Goal: Task Accomplishment & Management: Manage account settings

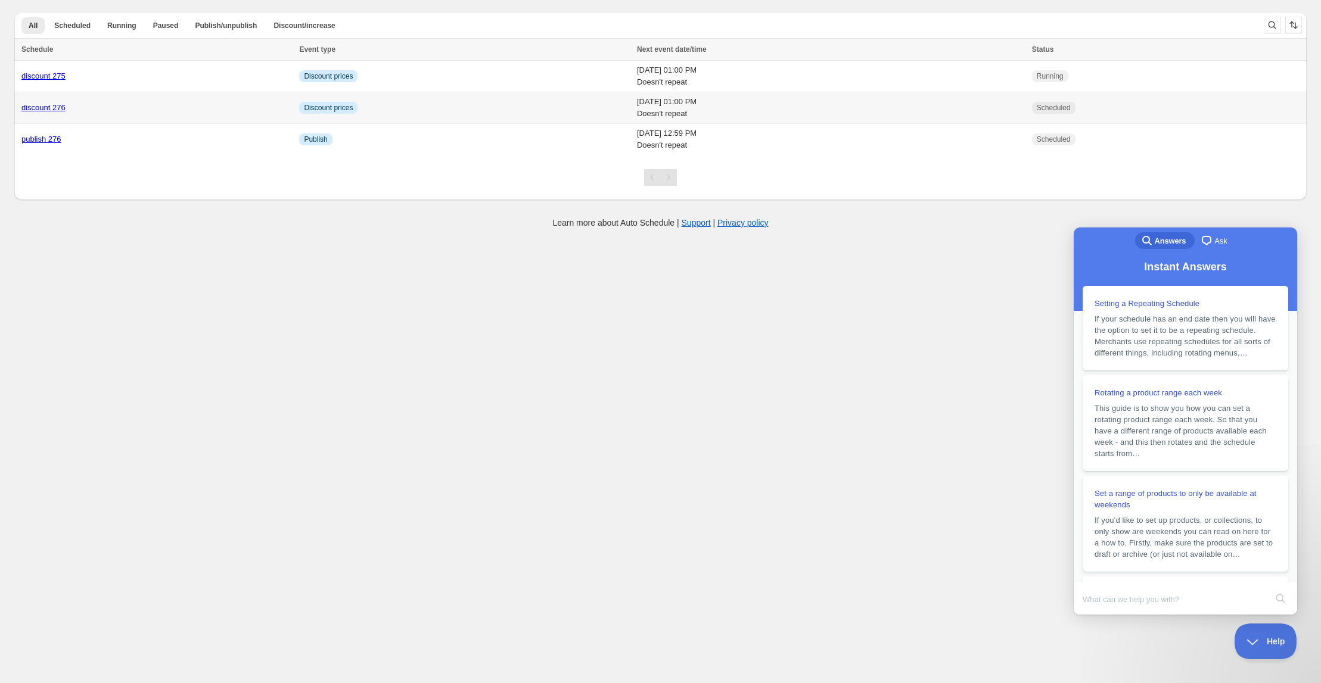
click at [46, 108] on link "discount 276" at bounding box center [43, 107] width 44 height 9
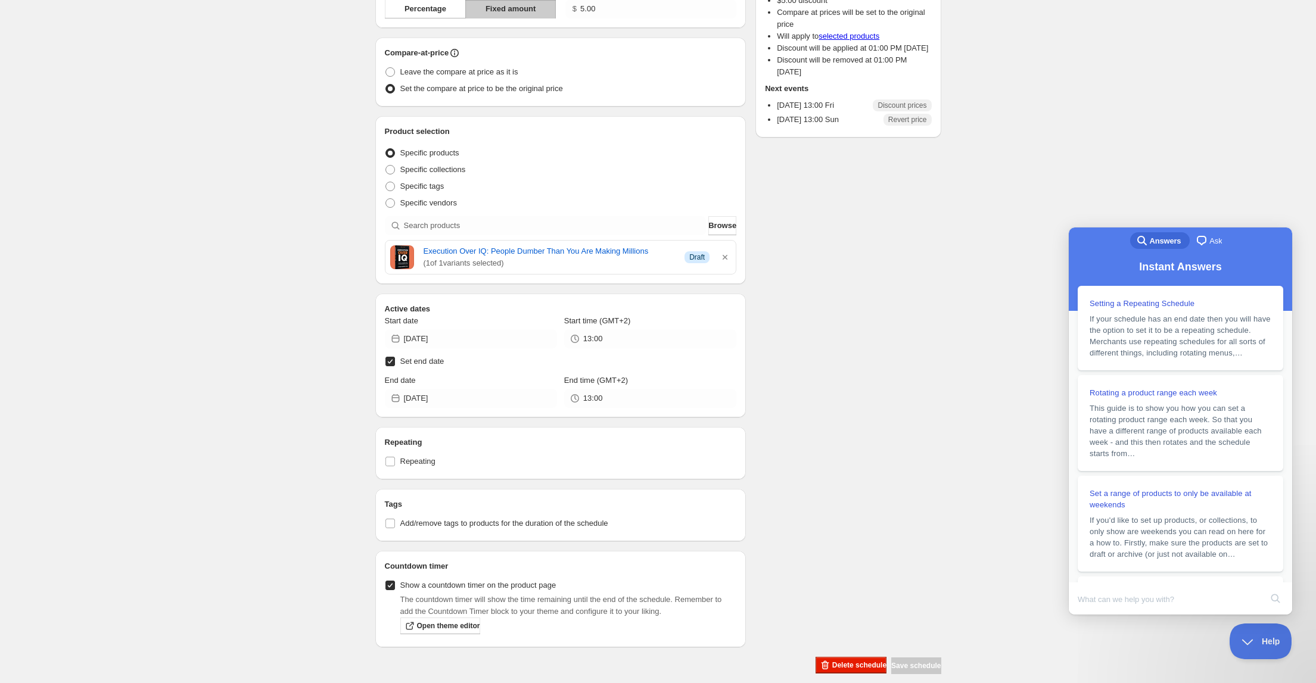
scroll to position [169, 0]
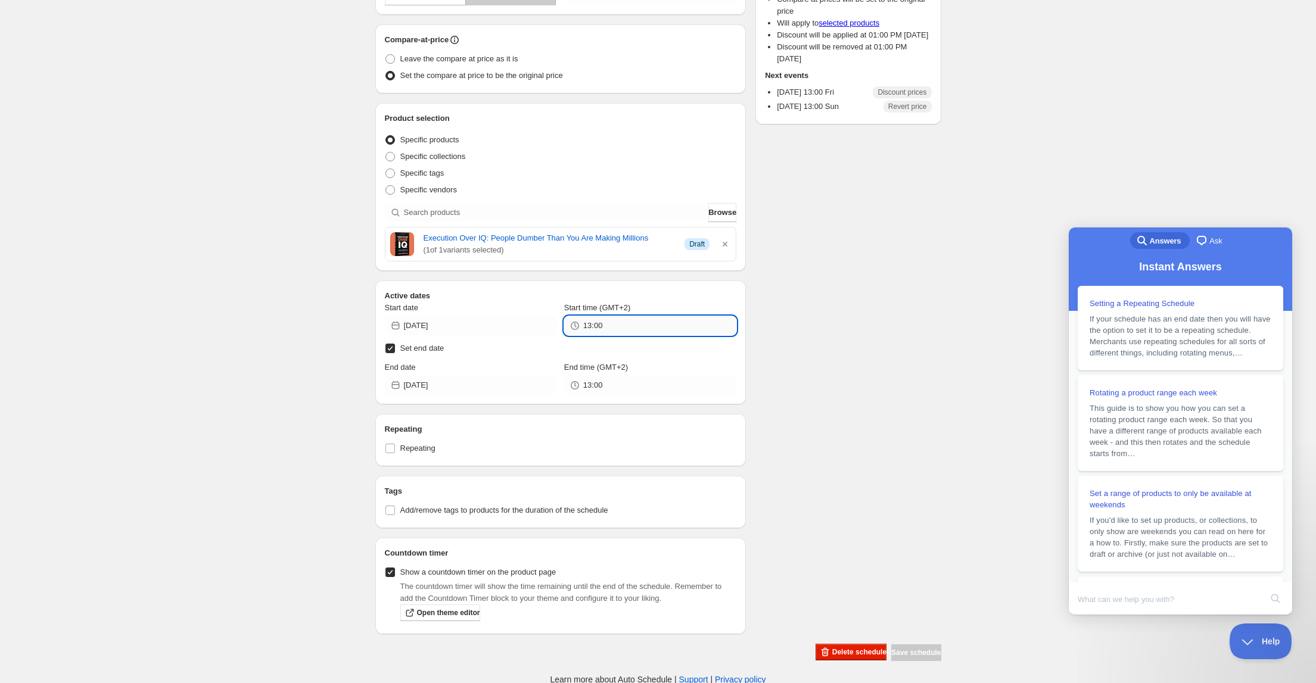
click at [588, 325] on input "13:00" at bounding box center [659, 325] width 153 height 19
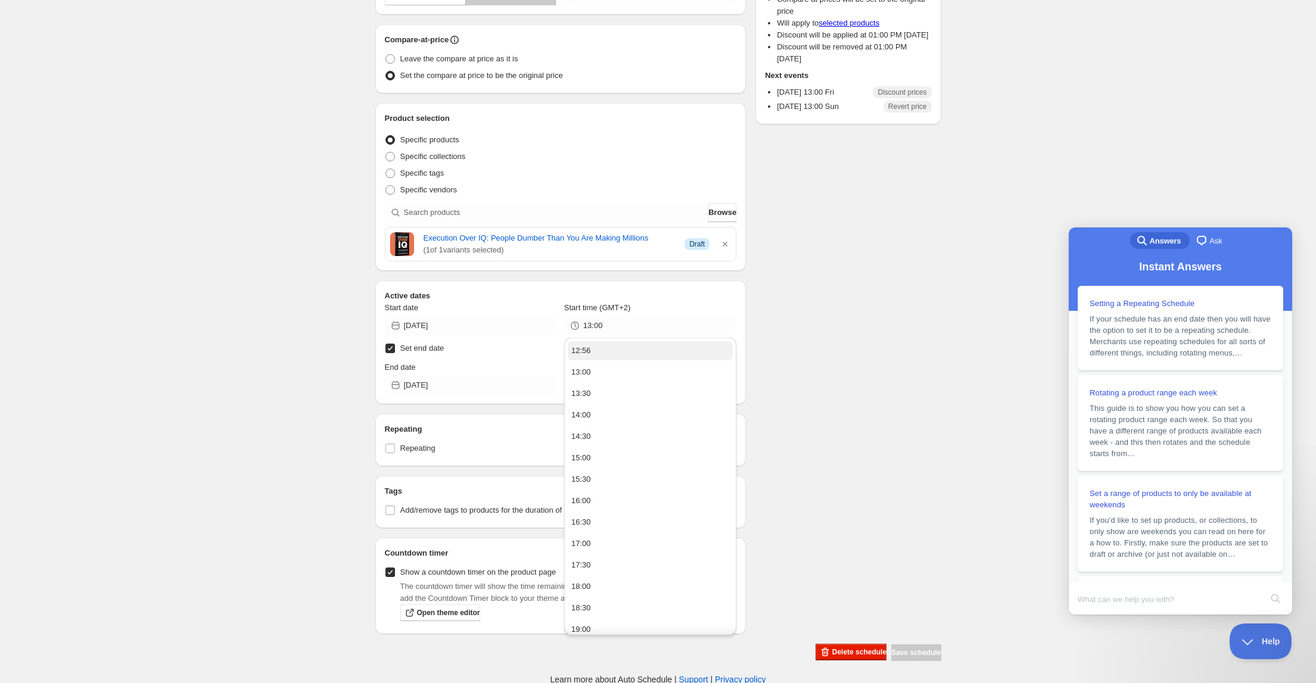
click at [585, 346] on div "12:56" at bounding box center [581, 351] width 20 height 12
drag, startPoint x: 597, startPoint y: 326, endPoint x: 605, endPoint y: 325, distance: 7.8
click at [605, 325] on input "12:56" at bounding box center [659, 325] width 153 height 19
type input "12:59"
click at [901, 378] on div "Schedule name discount 276 Your customers won't see this Value Percentage Fixed…" at bounding box center [653, 264] width 575 height 795
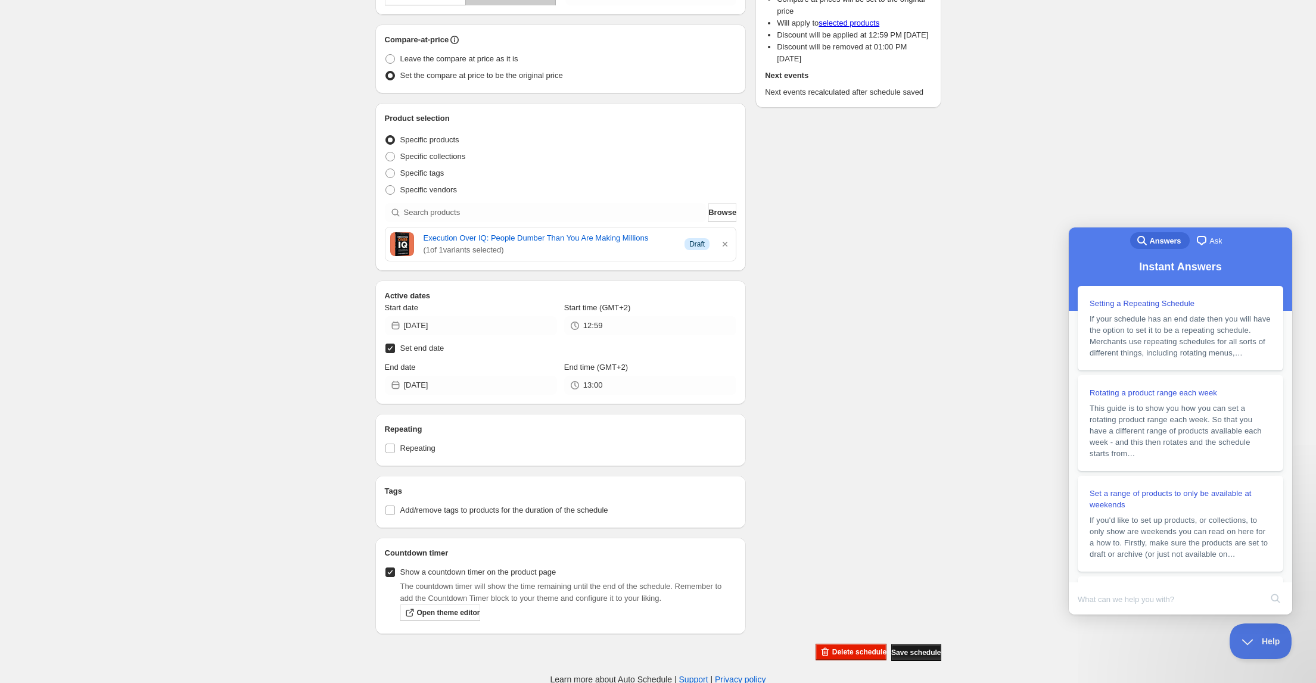
click at [902, 648] on span "Save schedule" at bounding box center [915, 653] width 49 height 10
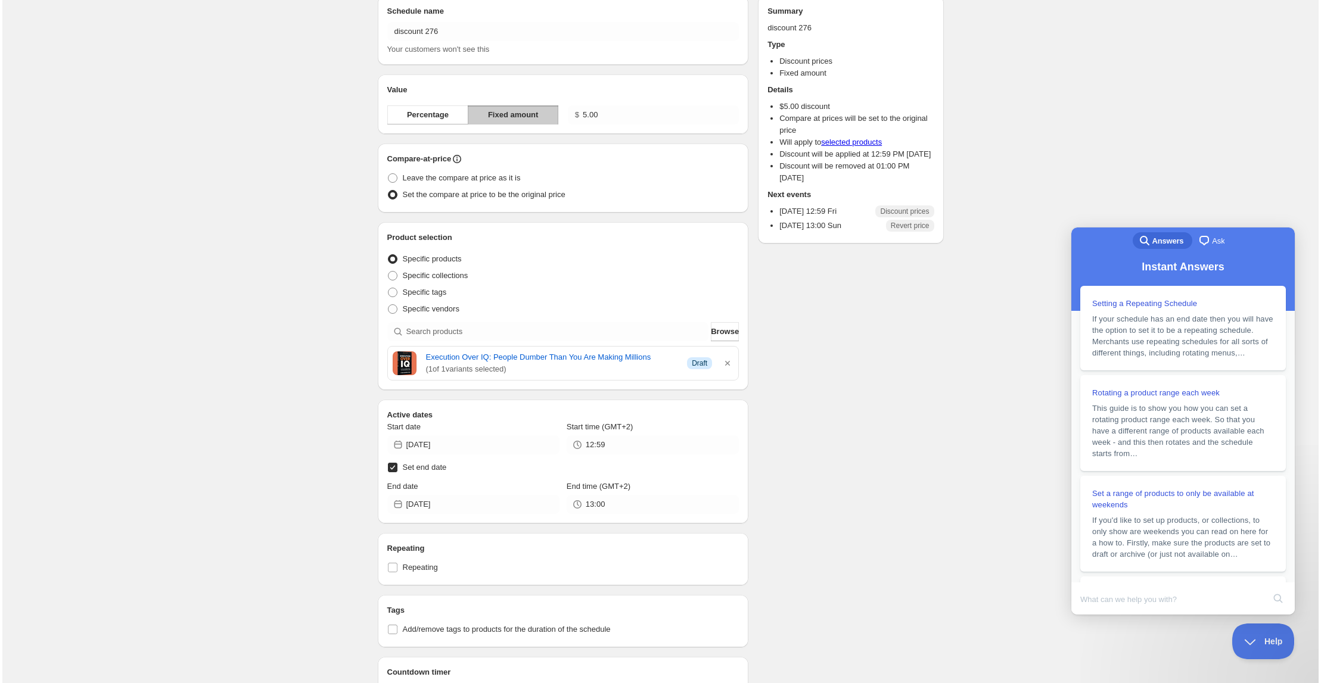
scroll to position [0, 0]
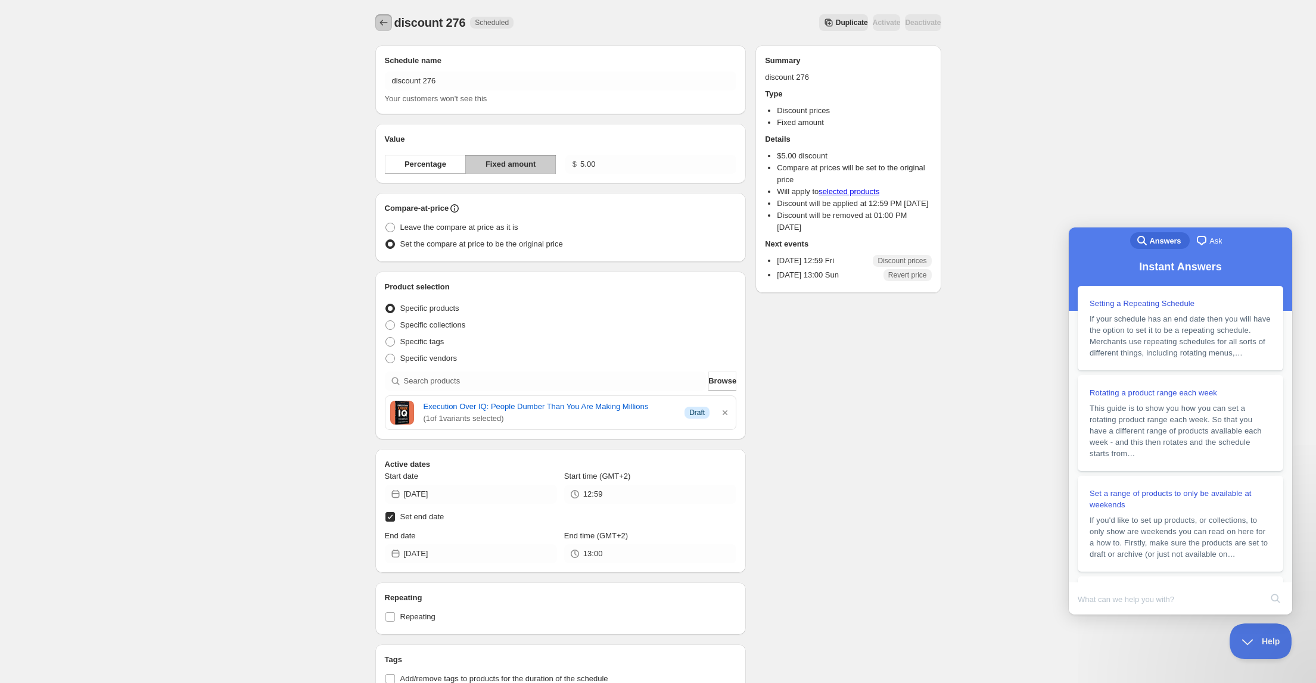
click at [384, 20] on icon "Schedules" at bounding box center [384, 23] width 12 height 12
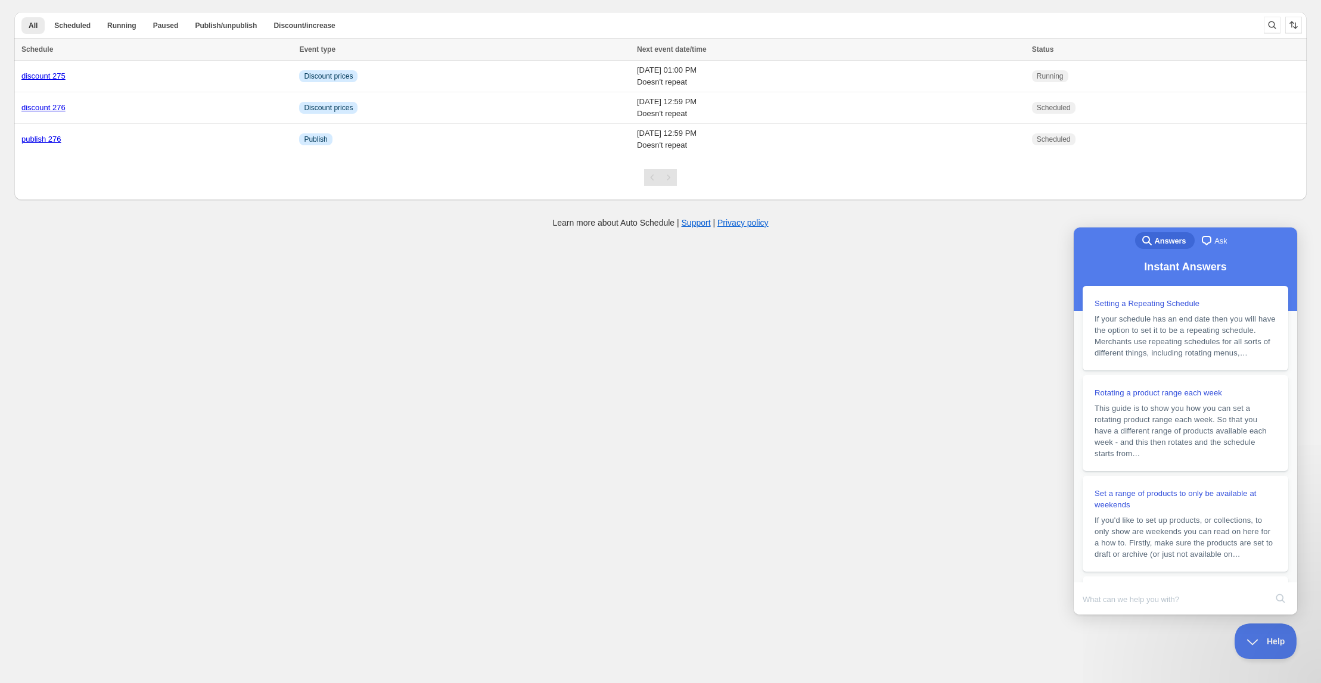
click at [906, 546] on body "Create schedule Help & support Cancel Discount prices Schedule a discount, sale…" at bounding box center [660, 341] width 1321 height 683
